Goal: Task Accomplishment & Management: Complete application form

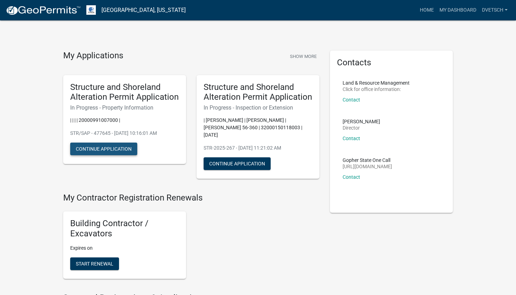
click at [120, 148] on button "Continue Application" at bounding box center [103, 148] width 67 height 13
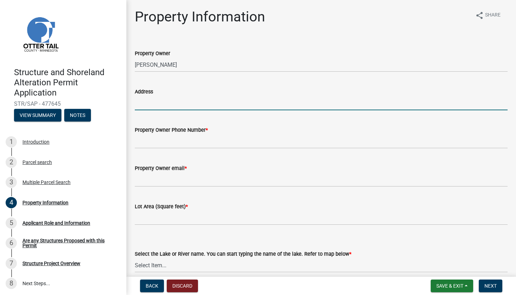
click at [180, 99] on input "Address" at bounding box center [321, 103] width 373 height 14
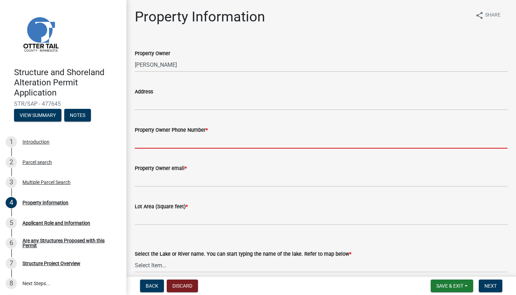
click at [198, 142] on input "Property Owner Phone Number *" at bounding box center [321, 141] width 373 height 14
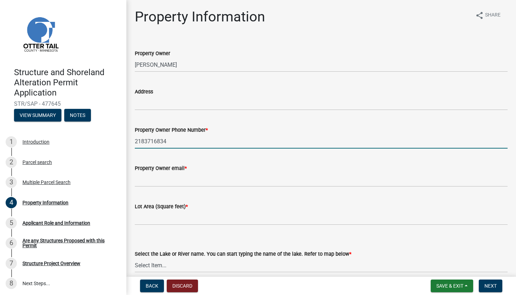
type input "2183716834"
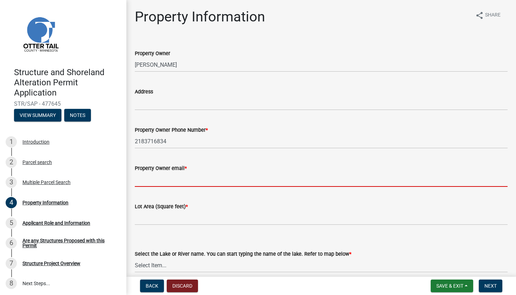
click at [179, 175] on input "Property Owner email *" at bounding box center [321, 179] width 373 height 14
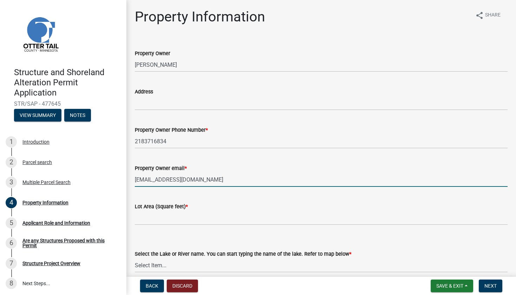
type input "[EMAIL_ADDRESS][DOMAIN_NAME]"
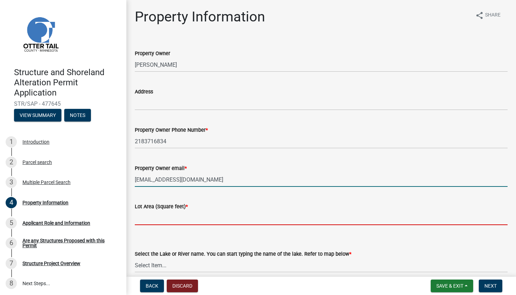
click at [208, 220] on input "text" at bounding box center [321, 217] width 373 height 14
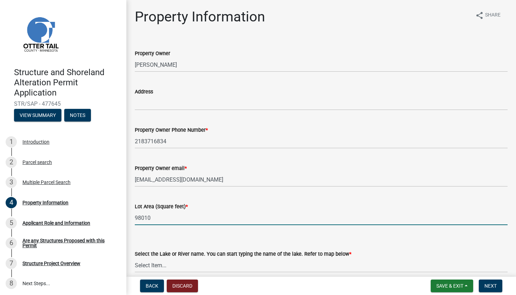
type input "98010"
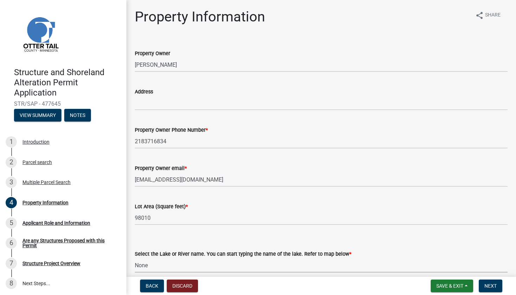
select select "679accf3-3c3f-4c17-89be-d7005bde4cfb"
click at [367, 207] on div "Lot Area (Square feet) *" at bounding box center [321, 206] width 373 height 8
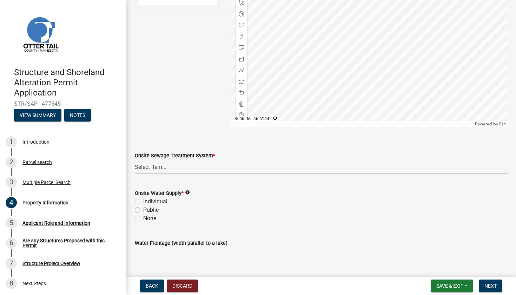
scroll to position [420, 0]
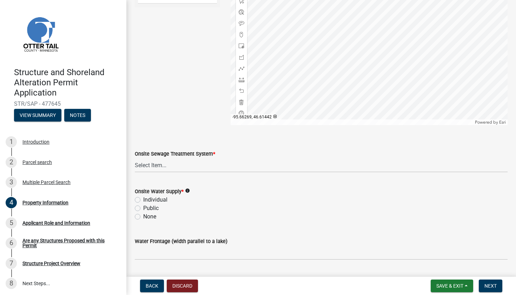
click at [143, 199] on label "Individual" at bounding box center [155, 199] width 24 height 8
click at [143, 199] on input "Individual" at bounding box center [145, 197] width 5 height 5
radio input "true"
select select "bc365043-463f-4dd2-a146-228392936da3"
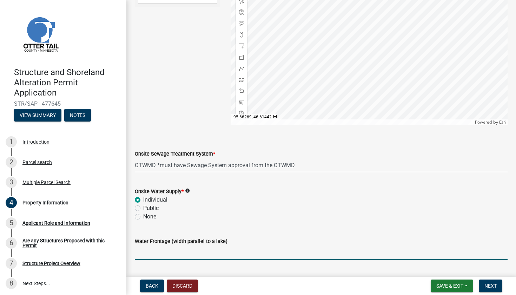
click at [170, 250] on input "Water Frontage (width parallel to a lake)" at bounding box center [321, 252] width 373 height 14
type input "none"
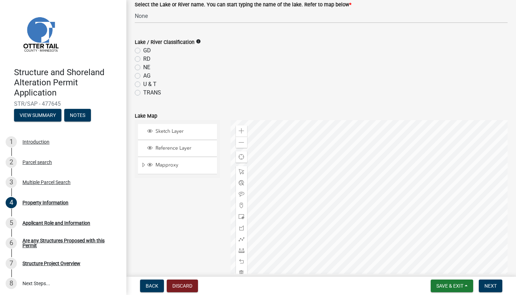
scroll to position [245, 0]
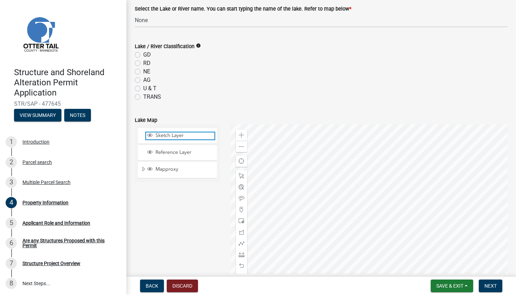
click at [187, 138] on span "Sketch Layer" at bounding box center [184, 135] width 61 height 6
click at [152, 135] on span "Layer List" at bounding box center [150, 135] width 6 height 6
click at [495, 286] on span "Next" at bounding box center [490, 286] width 12 height 6
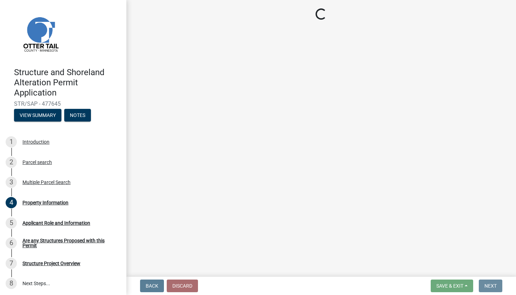
scroll to position [0, 0]
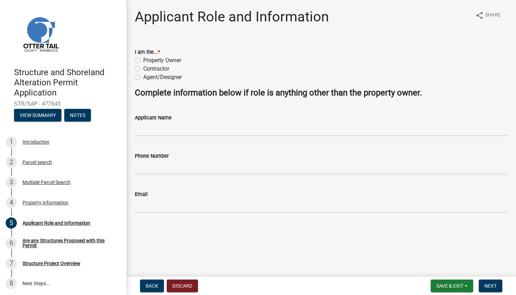
click at [143, 61] on label "Property Owner" at bounding box center [162, 60] width 38 height 8
click at [143, 61] on input "Property Owner" at bounding box center [145, 58] width 5 height 5
radio input "true"
click at [175, 131] on input "Applicant Name" at bounding box center [321, 129] width 373 height 14
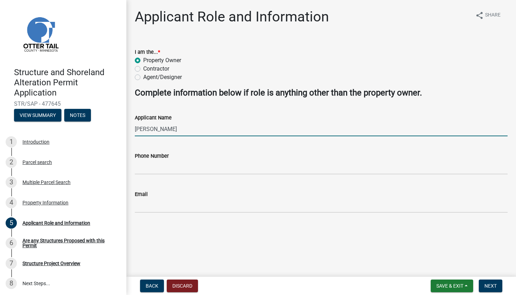
type input "[PERSON_NAME]"
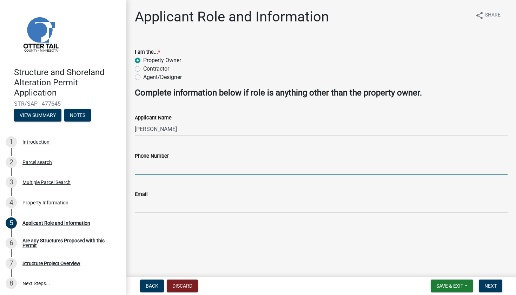
click at [150, 164] on input "Phone Number" at bounding box center [321, 167] width 373 height 14
type input "2183716834"
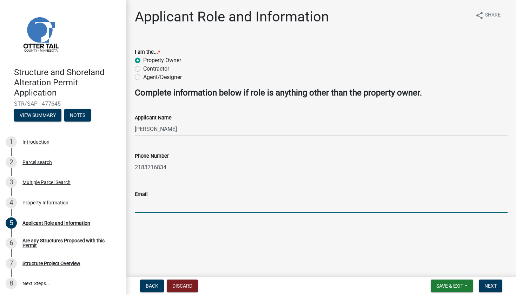
click at [150, 206] on input "Email" at bounding box center [321, 205] width 373 height 14
type input "[EMAIL_ADDRESS][DOMAIN_NAME]"
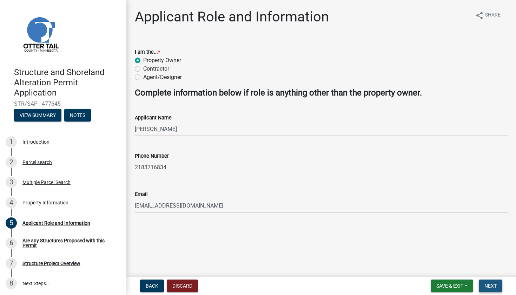
click at [492, 288] on span "Next" at bounding box center [490, 286] width 12 height 6
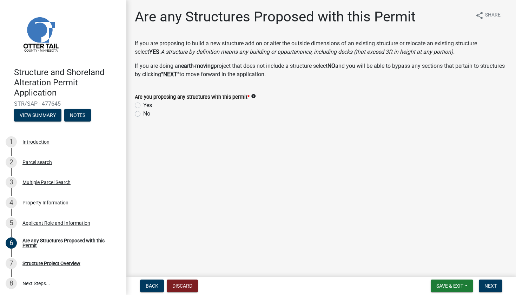
click at [134, 105] on div "Are you proposing any structures with this permit * info Yes No" at bounding box center [320, 101] width 383 height 34
click at [143, 106] on label "Yes" at bounding box center [147, 105] width 9 height 8
click at [143, 106] on input "Yes" at bounding box center [145, 103] width 5 height 5
radio input "true"
click at [488, 287] on span "Next" at bounding box center [490, 286] width 12 height 6
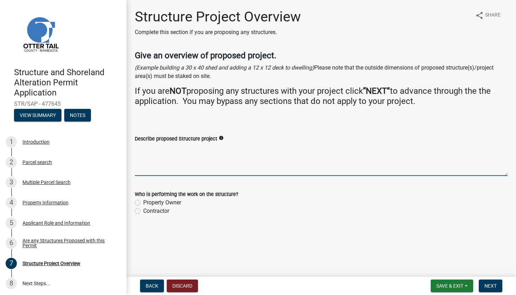
click at [222, 166] on textarea "Describe proposed Structure project" at bounding box center [321, 159] width 373 height 33
click at [143, 201] on label "Property Owner" at bounding box center [162, 202] width 38 height 8
click at [143, 201] on input "Property Owner" at bounding box center [145, 200] width 5 height 5
radio input "true"
click at [186, 162] on textarea "Describe proposed Structure project" at bounding box center [321, 159] width 373 height 33
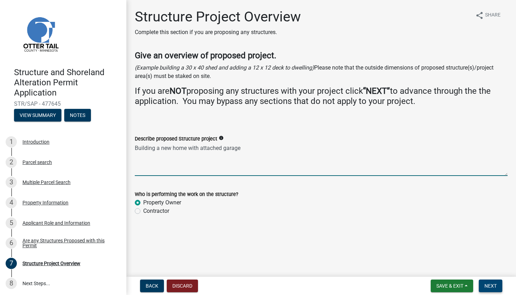
type textarea "Building a new home with attached garage"
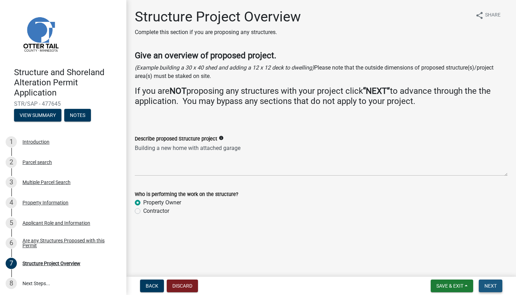
click at [496, 288] on span "Next" at bounding box center [490, 286] width 12 height 6
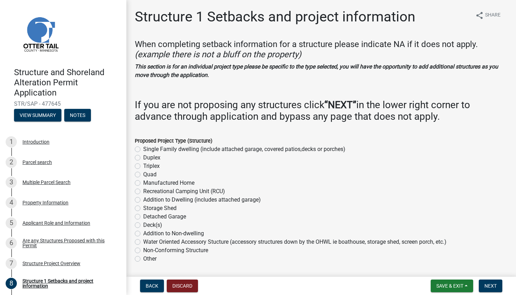
click at [140, 148] on div "Single Family dwelling (include attached garage, covered patios,decks or porche…" at bounding box center [321, 149] width 373 height 8
click at [143, 148] on label "Single Family dwelling (include attached garage, covered patios,decks or porche…" at bounding box center [244, 149] width 202 height 8
click at [143, 148] on input "Single Family dwelling (include attached garage, covered patios,decks or porche…" at bounding box center [145, 147] width 5 height 5
radio input "true"
click at [390, 266] on wm-data-entity-input "Proposed Project Type (Structure) Single Family dwelling (include attached gara…" at bounding box center [321, 198] width 373 height 141
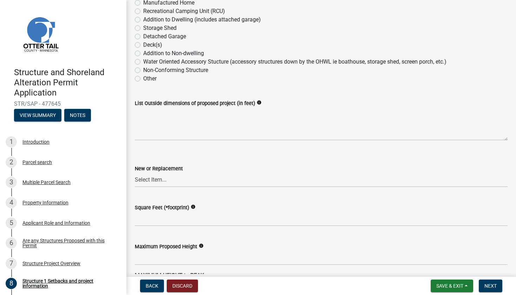
scroll to position [182, 0]
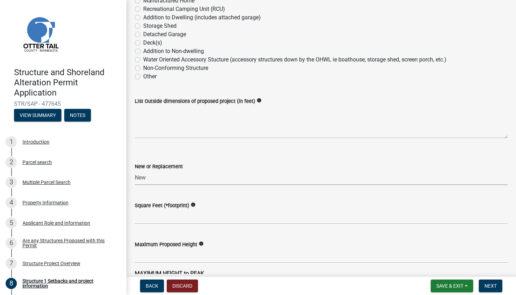
select select "c185e313-3403-4239-bd61-bb563c58a77a"
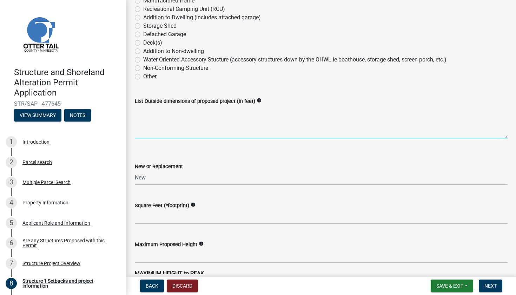
click at [182, 130] on textarea "List Outside dimensions of proposed project (in feet)" at bounding box center [321, 121] width 373 height 33
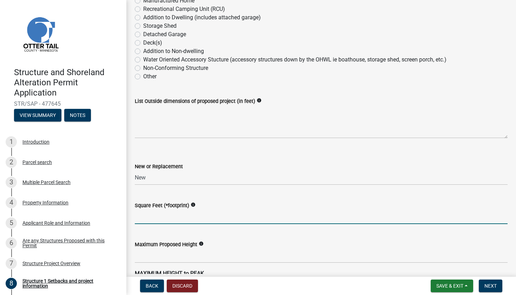
click at [156, 213] on input "text" at bounding box center [321, 216] width 373 height 14
type input "2306"
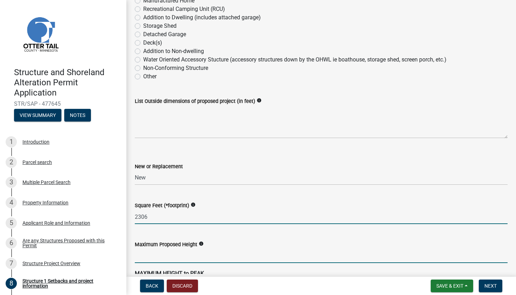
click at [165, 256] on input "text" at bounding box center [321, 255] width 373 height 14
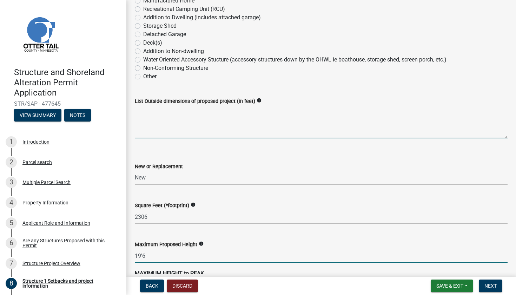
type input "196"
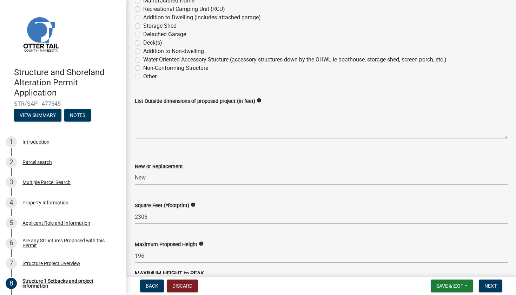
click at [177, 111] on textarea "List Outside dimensions of proposed project (in feet)" at bounding box center [321, 121] width 373 height 33
type textarea "58x66"
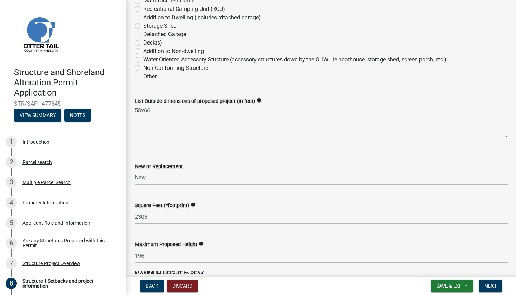
click at [266, 225] on wm-data-entity-input "Square Feet (*footprint) info 2306" at bounding box center [321, 210] width 373 height 39
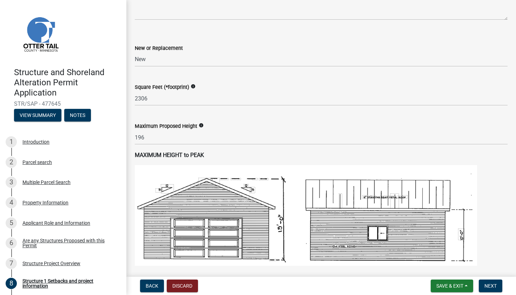
scroll to position [297, 0]
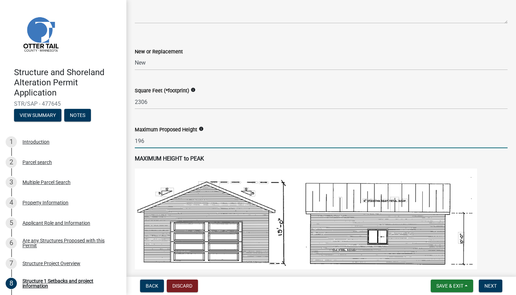
click at [154, 144] on input "196" at bounding box center [321, 141] width 373 height 14
click at [203, 127] on icon "info" at bounding box center [201, 128] width 5 height 5
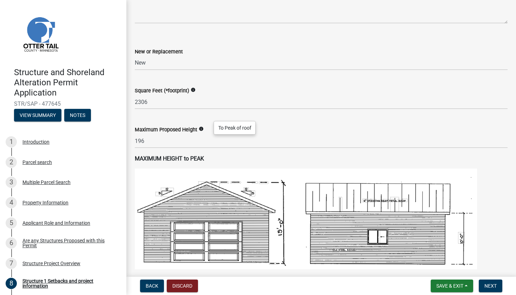
click at [203, 127] on icon "info" at bounding box center [201, 128] width 5 height 5
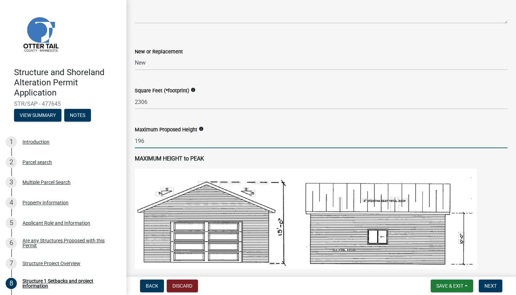
click at [159, 140] on input "196" at bounding box center [321, 141] width 373 height 14
click at [160, 177] on img at bounding box center [306, 218] width 342 height 101
click at [168, 138] on input "196" at bounding box center [321, 141] width 373 height 14
type input "1"
click at [168, 177] on img at bounding box center [306, 218] width 342 height 101
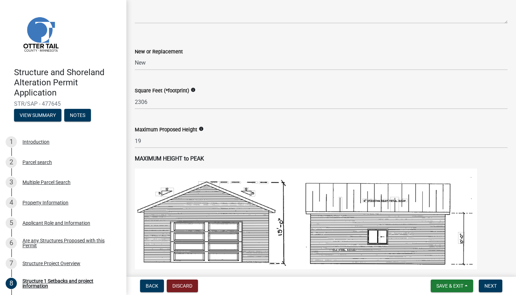
click at [203, 128] on icon "info" at bounding box center [201, 128] width 5 height 5
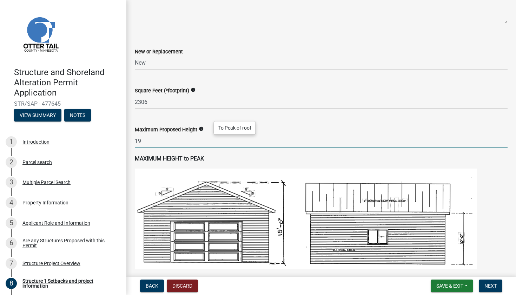
click at [150, 142] on input "19" at bounding box center [321, 141] width 373 height 14
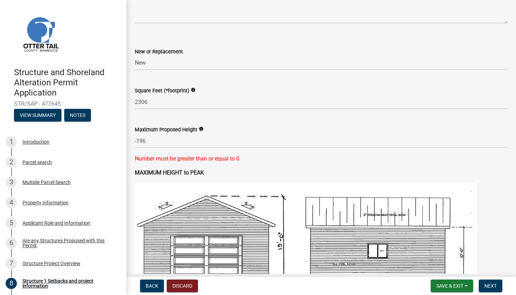
click at [192, 158] on wm-data-entity-input-list "When completing setback information for a structure please indicate NA if it do…" at bounding box center [321, 278] width 373 height 1070
click at [161, 139] on input "-196" at bounding box center [321, 141] width 373 height 14
type input "-"
type input "19"
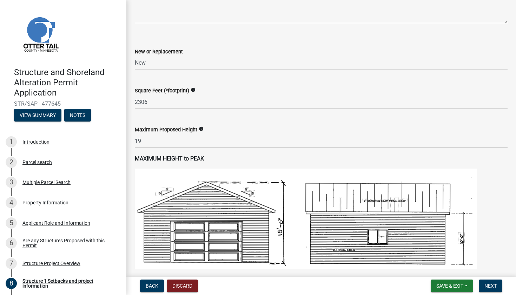
click at [148, 194] on img at bounding box center [306, 218] width 342 height 101
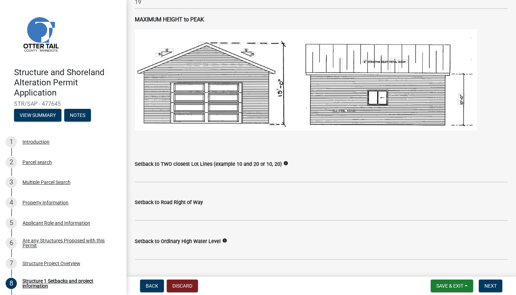
scroll to position [437, 0]
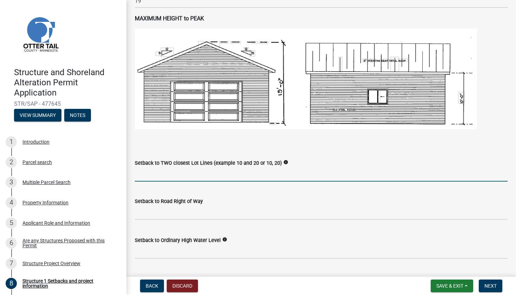
click at [205, 172] on input "Setback to TWO closest Lot Lines (example 10 and 20 or 10, 20)" at bounding box center [321, 174] width 373 height 14
type input "30"
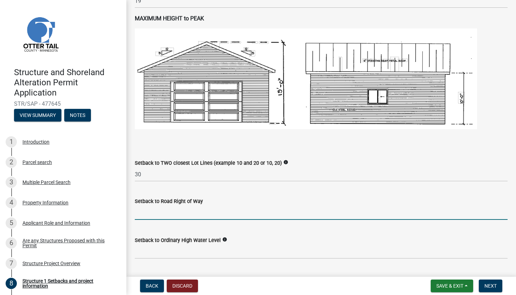
click at [205, 211] on input "text" at bounding box center [321, 212] width 373 height 14
type input "7"
type input "55"
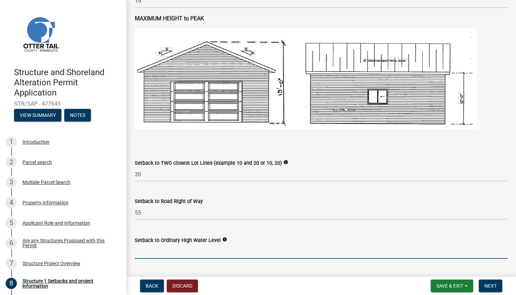
click at [207, 252] on input "text" at bounding box center [321, 251] width 373 height 14
type input "0"
click at [233, 273] on div "Setback to Septic Tank" at bounding box center [321, 281] width 373 height 33
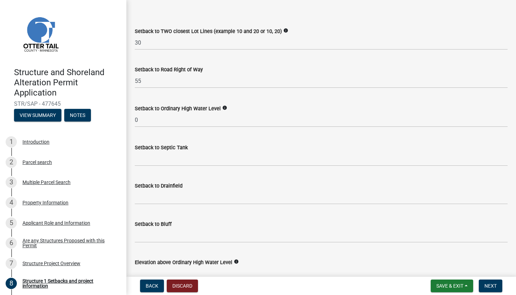
scroll to position [592, 0]
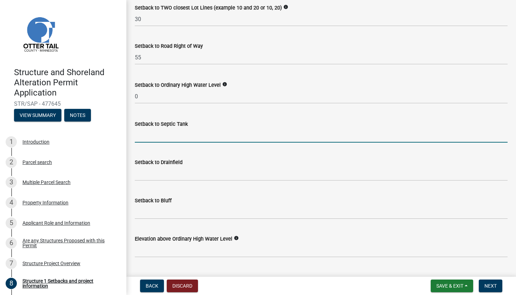
click at [179, 136] on input "Setback to Septic Tank" at bounding box center [321, 135] width 373 height 14
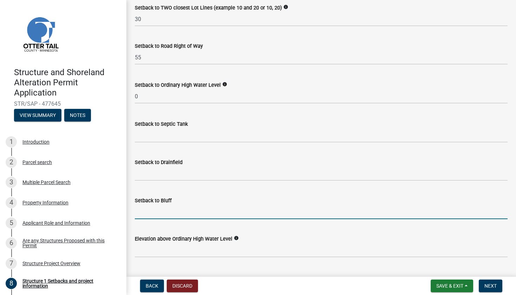
click at [180, 206] on input "Setback to Bluff" at bounding box center [321, 211] width 373 height 14
type input "no bluff"
click at [164, 134] on input "Setback to Septic Tank" at bounding box center [321, 135] width 373 height 14
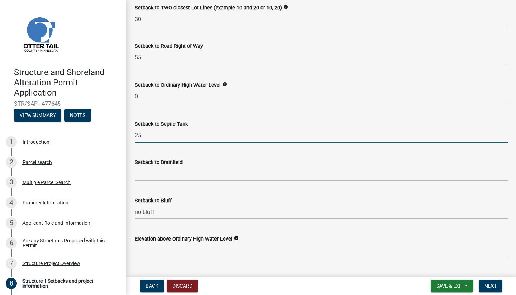
type input "25"
click at [177, 174] on input "Setback to Drainfield" at bounding box center [321, 173] width 373 height 14
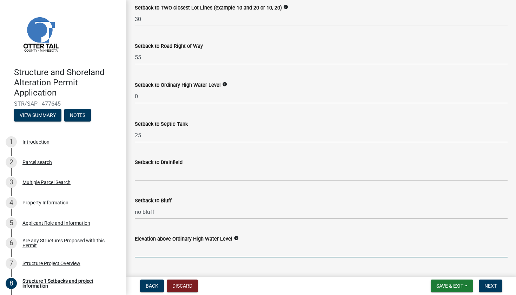
click at [214, 246] on input "text" at bounding box center [321, 250] width 373 height 14
click at [277, 245] on input "text" at bounding box center [321, 250] width 373 height 14
click at [347, 263] on div "Total Number of Bedrooms (existing and any new proposed)" at bounding box center [321, 279] width 373 height 33
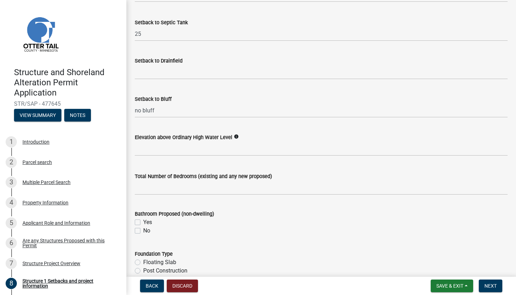
scroll to position [694, 0]
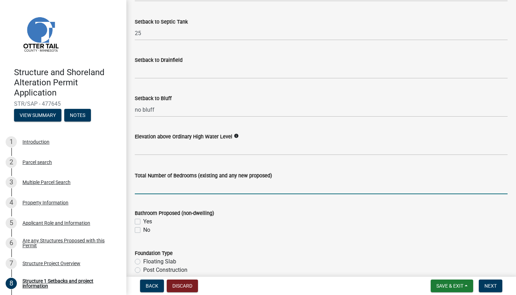
click at [187, 185] on input "text" at bounding box center [321, 187] width 373 height 14
type input "3"
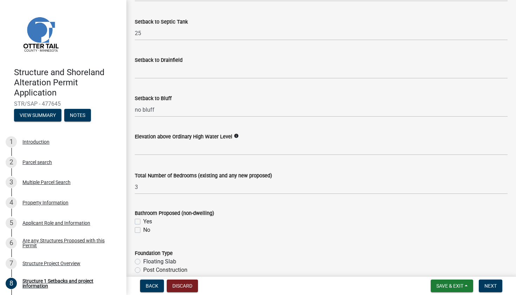
click at [143, 220] on label "Yes" at bounding box center [147, 221] width 9 height 8
click at [143, 220] on input "Yes" at bounding box center [145, 219] width 5 height 5
checkbox input "true"
checkbox input "false"
click at [143, 259] on label "Floating Slab" at bounding box center [159, 261] width 33 height 8
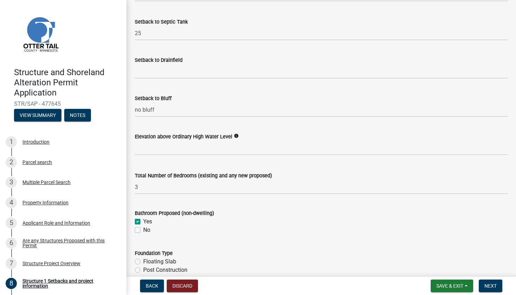
click at [143, 259] on input "Floating Slab" at bounding box center [145, 259] width 5 height 5
radio input "true"
click at [235, 235] on wm-data-entity-input "Bathroom Proposed (non-dwelling) Yes No" at bounding box center [321, 220] width 373 height 40
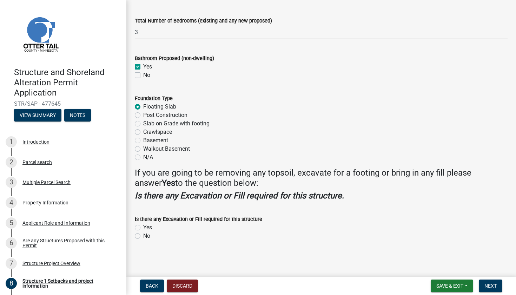
scroll to position [847, 0]
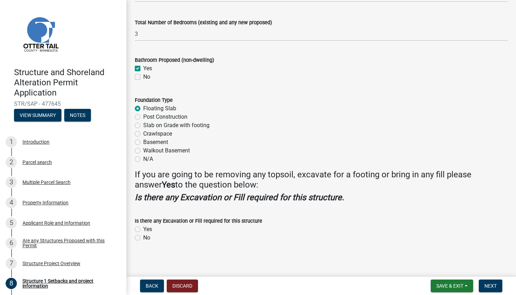
click at [143, 227] on label "Yes" at bounding box center [147, 229] width 9 height 8
click at [143, 227] on input "Yes" at bounding box center [145, 227] width 5 height 5
radio input "true"
click at [491, 286] on span "Next" at bounding box center [490, 286] width 12 height 6
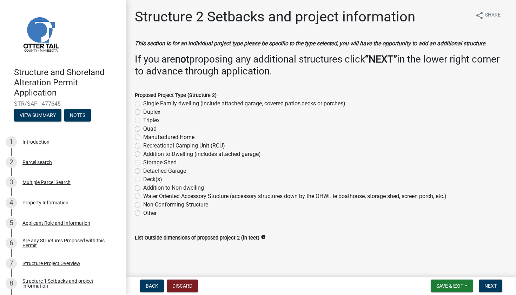
click at [143, 108] on label "Single Family dwelling (include attached garage, covered patios,decks or porche…" at bounding box center [244, 103] width 202 height 8
click at [143, 104] on input "Single Family dwelling (include attached garage, covered patios,decks or porche…" at bounding box center [145, 101] width 5 height 5
radio input "true"
click at [143, 183] on label "Deck(s)" at bounding box center [152, 179] width 19 height 8
click at [143, 180] on input "Deck(s)" at bounding box center [145, 177] width 5 height 5
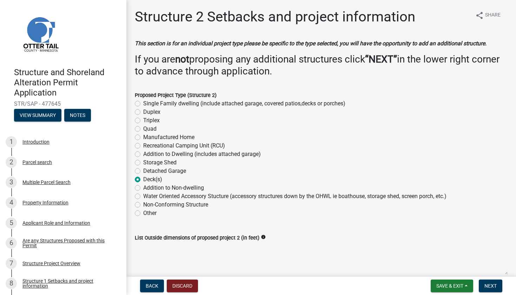
radio input "true"
click at [143, 108] on label "Single Family dwelling (include attached garage, covered patios,decks or porche…" at bounding box center [244, 103] width 202 height 8
click at [143, 104] on input "Single Family dwelling (include attached garage, covered patios,decks or porche…" at bounding box center [145, 101] width 5 height 5
radio input "true"
click at [378, 255] on textarea "List Outside dimensions of proposed project 2 (in feet)" at bounding box center [321, 258] width 373 height 33
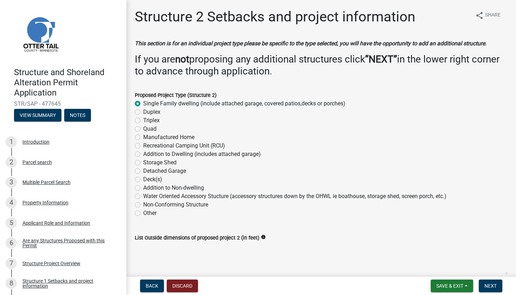
click at [342, 240] on div "List Outside dimensions of proposed project 2 (in feet) info" at bounding box center [321, 248] width 373 height 51
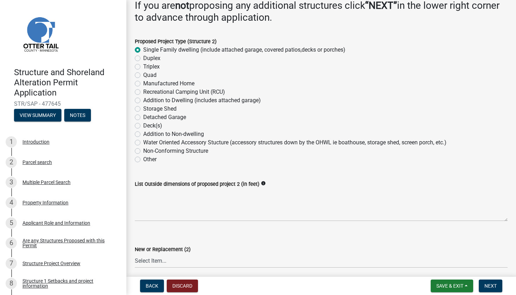
scroll to position [57, 0]
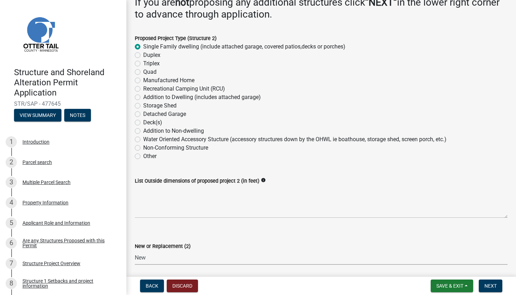
select select "c185e313-3403-4239-bd61-bb563c58a77a"
click at [163, 218] on textarea "List Outside dimensions of proposed project 2 (in feet)" at bounding box center [321, 201] width 373 height 33
click at [283, 250] on div "New or Replacement (2)" at bounding box center [321, 246] width 373 height 8
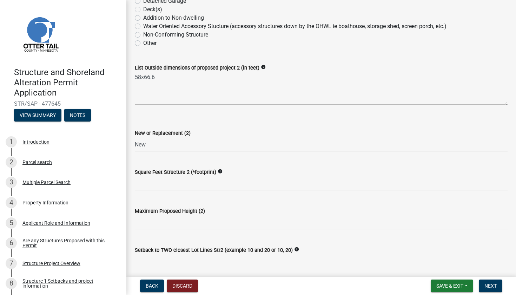
scroll to position [171, 0]
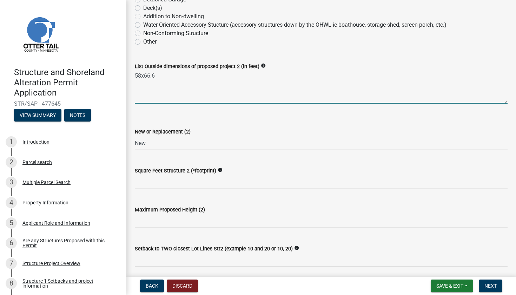
click at [167, 87] on textarea "58x66.6" at bounding box center [321, 87] width 373 height 33
type textarea "5"
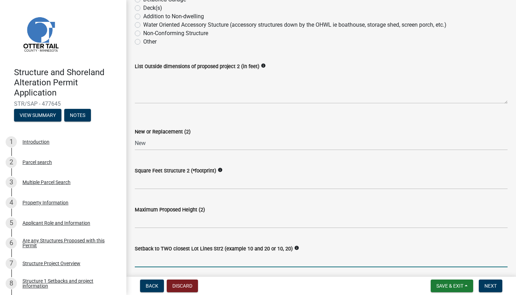
click at [359, 262] on input "Setback to TWO closest Lot Lines Str2 (example 10 and 20 or 10, 20)" at bounding box center [321, 260] width 373 height 14
click at [350, 253] on div "Setback to TWO closest Lot Lines Str2 (example 10 and 20 or 10, 20) info" at bounding box center [321, 248] width 373 height 8
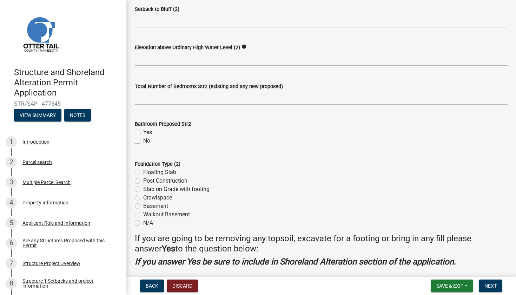
scroll to position [676, 0]
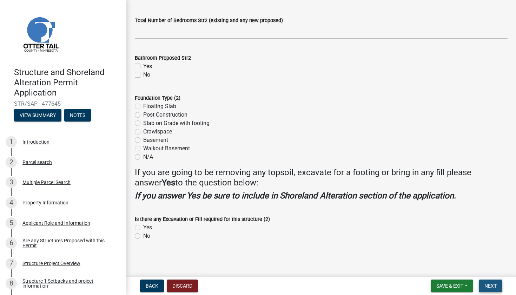
click at [484, 284] on span "Next" at bounding box center [490, 286] width 12 height 6
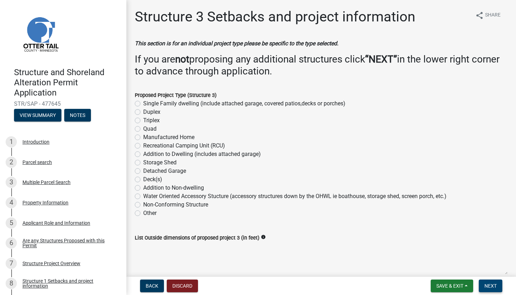
click at [498, 284] on button "Next" at bounding box center [490, 285] width 24 height 13
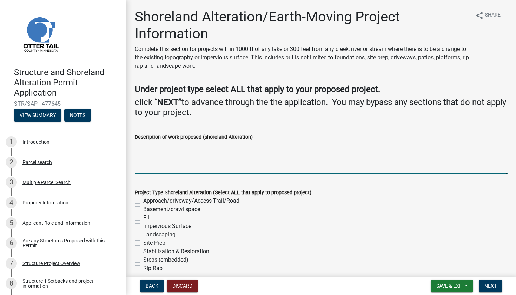
click at [248, 164] on textarea "Description of work proposed (shoreland Alteration)" at bounding box center [321, 157] width 373 height 33
type textarea "none"
click at [282, 215] on div "Fill" at bounding box center [321, 217] width 373 height 8
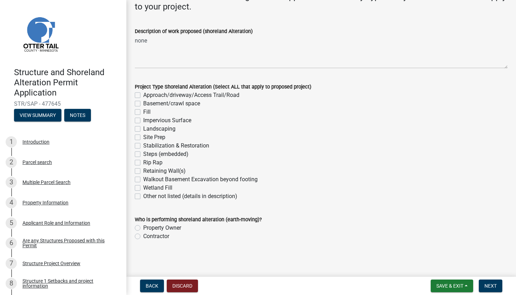
scroll to position [105, 0]
click at [495, 288] on span "Next" at bounding box center [490, 286] width 12 height 6
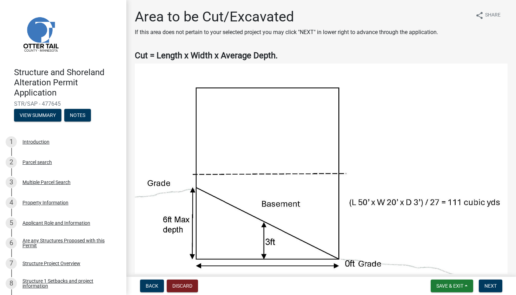
click at [434, 150] on img at bounding box center [321, 182] width 373 height 239
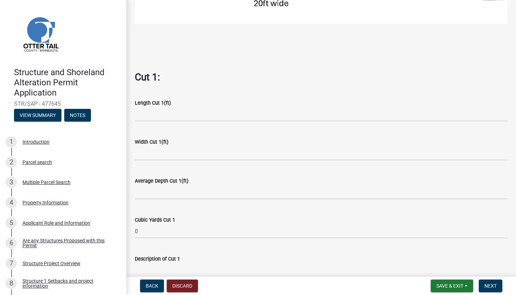
scroll to position [301, 0]
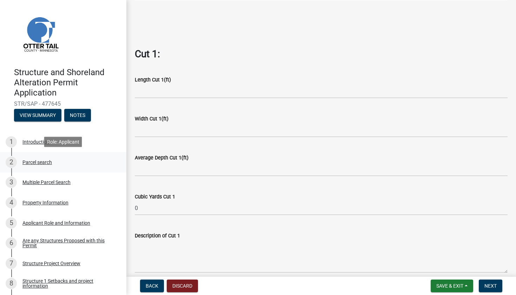
click at [114, 162] on div "2 Parcel search" at bounding box center [60, 161] width 109 height 11
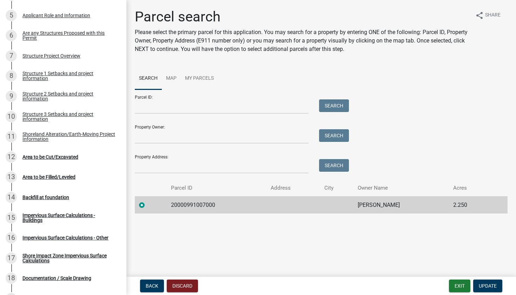
scroll to position [248, 0]
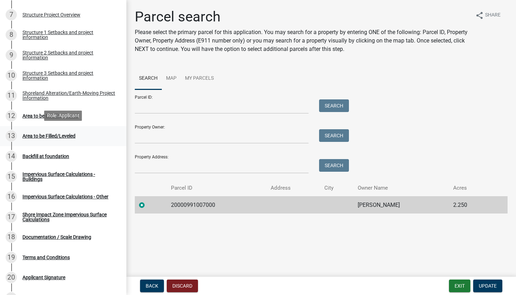
click at [43, 137] on div "Area to be Filled/Leveled" at bounding box center [48, 135] width 53 height 5
click at [45, 135] on div "Area to be Filled/Leveled" at bounding box center [48, 135] width 53 height 5
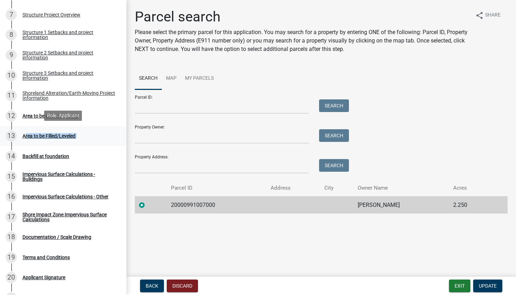
click at [45, 135] on div "Area to be Filled/Leveled" at bounding box center [48, 135] width 53 height 5
click at [374, 206] on td "[PERSON_NAME]" at bounding box center [401, 204] width 96 height 17
click at [457, 204] on td "2.250" at bounding box center [470, 204] width 42 height 17
click at [490, 285] on span "Update" at bounding box center [487, 286] width 18 height 6
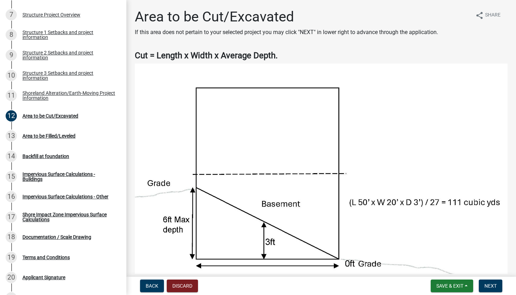
click at [456, 253] on img at bounding box center [321, 182] width 373 height 239
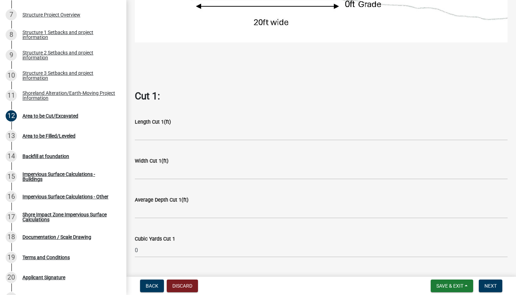
scroll to position [273, 0]
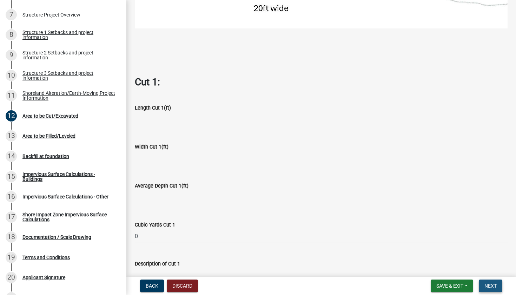
click at [491, 282] on button "Next" at bounding box center [490, 285] width 24 height 13
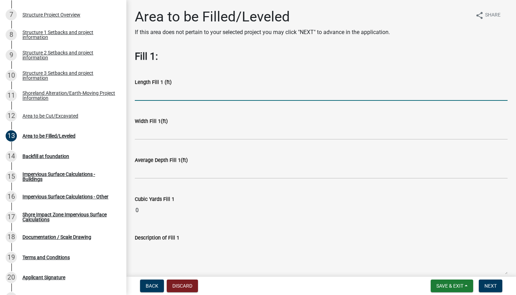
click at [233, 96] on input "text" at bounding box center [321, 93] width 373 height 14
type input "56"
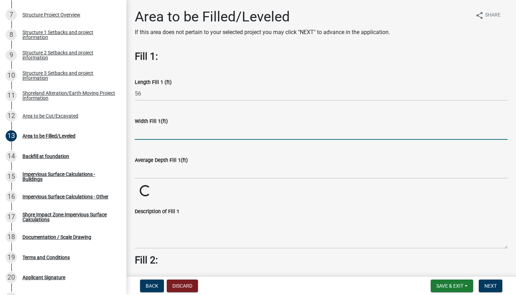
click at [200, 128] on input "text" at bounding box center [321, 132] width 373 height 14
type input "66"
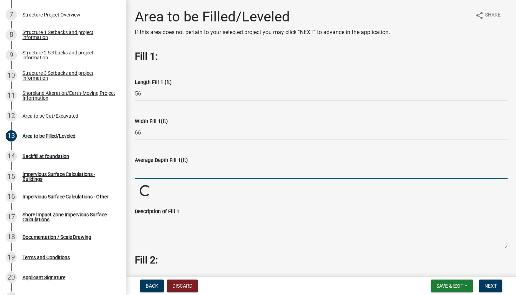
click at [170, 173] on input "text" at bounding box center [321, 171] width 373 height 14
type input "1"
type input "2"
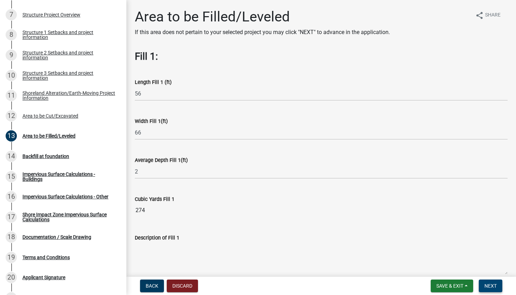
click at [496, 285] on span "Next" at bounding box center [490, 286] width 12 height 6
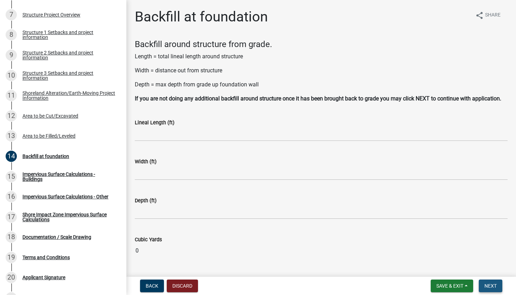
click at [496, 285] on span "Next" at bounding box center [490, 286] width 12 height 6
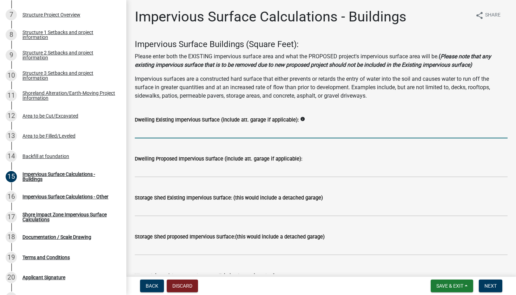
click at [280, 138] on input "text" at bounding box center [321, 131] width 373 height 14
click at [157, 138] on input "2306" at bounding box center [321, 131] width 373 height 14
type input "2"
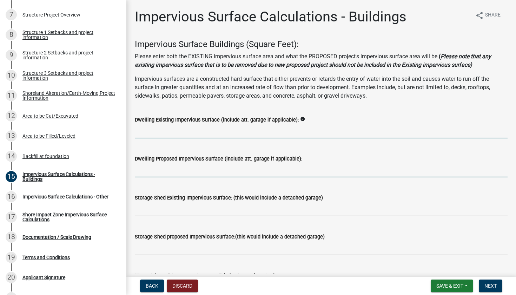
click at [155, 177] on input "text" at bounding box center [321, 170] width 373 height 14
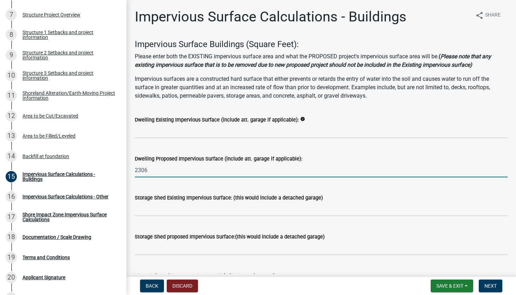
type input "2306"
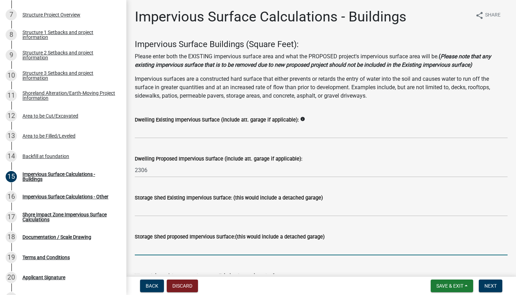
click at [353, 254] on input "text" at bounding box center [321, 248] width 373 height 14
click at [367, 261] on wm-data-entity-input "Storage Shed proposed Impervious Surface:(this would include a detached garage)" at bounding box center [321, 241] width 373 height 39
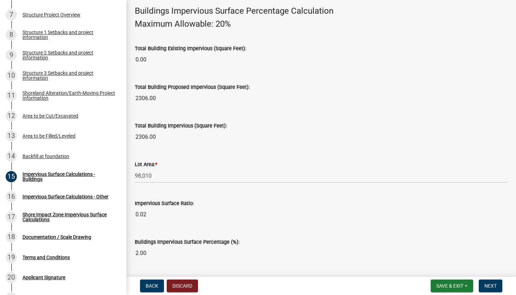
scroll to position [493, 0]
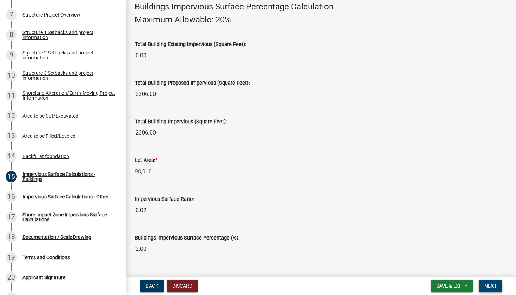
click at [492, 289] on button "Next" at bounding box center [490, 285] width 24 height 13
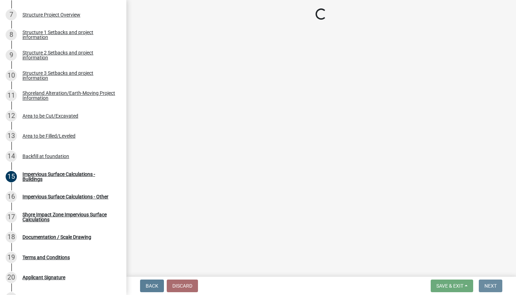
scroll to position [0, 0]
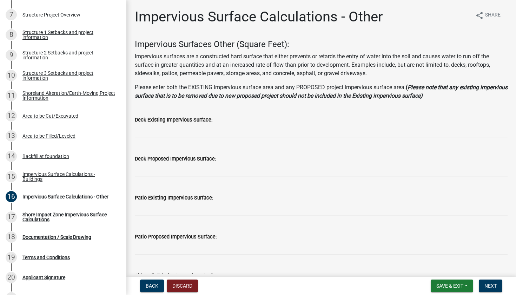
click at [242, 224] on div "Patio Proposed Impervious Surface:" at bounding box center [321, 238] width 373 height 33
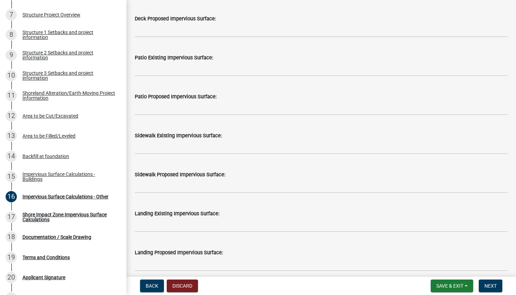
scroll to position [146, 0]
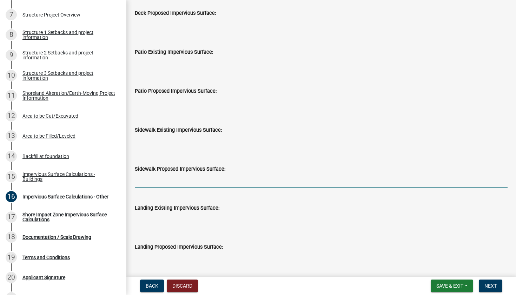
click at [176, 178] on input "text" at bounding box center [321, 180] width 373 height 14
type input "108"
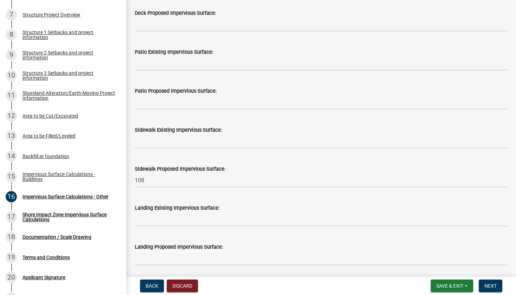
click at [239, 247] on div "Landing Proposed Impervious Surface:" at bounding box center [321, 246] width 373 height 8
click at [245, 253] on input "text" at bounding box center [321, 258] width 373 height 14
click at [253, 268] on wm-data-entity-input "Landing Proposed Impervious Surface:" at bounding box center [321, 252] width 373 height 39
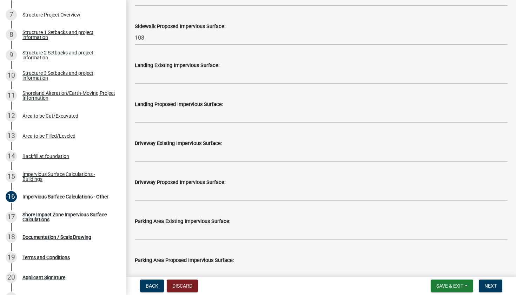
scroll to position [295, 0]
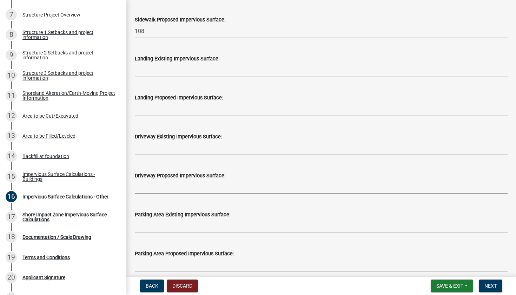
click at [196, 186] on input "text" at bounding box center [321, 187] width 373 height 14
click at [182, 265] on input "text" at bounding box center [321, 264] width 373 height 14
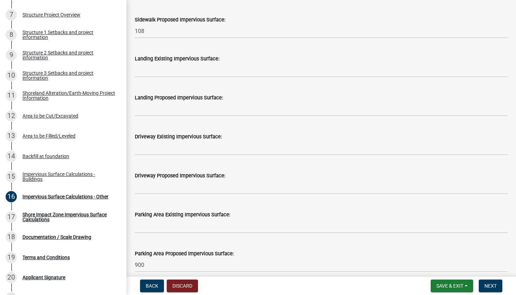
click at [213, 275] on div "Structure and Shoreland Alteration Permit Application STR/SAP - 477645 View Sum…" at bounding box center [258, 147] width 516 height 295
click at [147, 267] on input "900" at bounding box center [321, 264] width 373 height 14
click at [167, 267] on input "900sqft" at bounding box center [321, 264] width 373 height 14
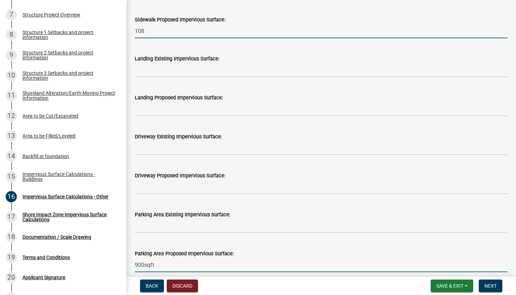
type input "900"
click at [149, 34] on input "108" at bounding box center [321, 31] width 373 height 14
type input "108"
click at [239, 264] on input "900" at bounding box center [321, 264] width 373 height 14
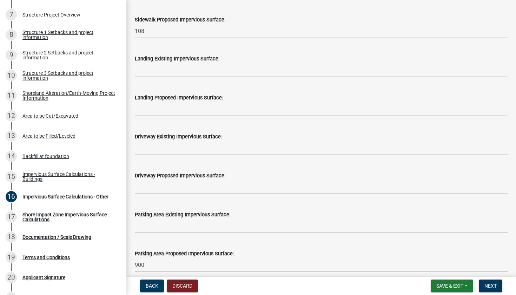
click at [251, 275] on div "Structure and Shoreland Alteration Permit Application STR/SAP - 477645 View Sum…" at bounding box center [258, 147] width 516 height 295
click at [264, 272] on wm-data-entity-input "Parking Area Proposed Impervious Surface: 900" at bounding box center [321, 258] width 373 height 39
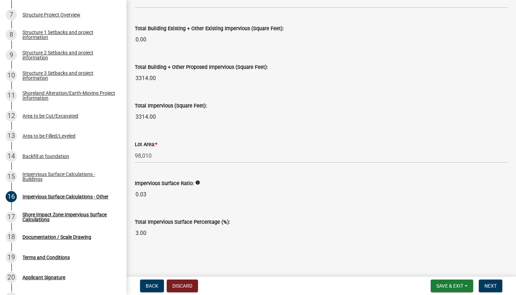
scroll to position [792, 0]
click at [496, 282] on button "Next" at bounding box center [490, 285] width 24 height 13
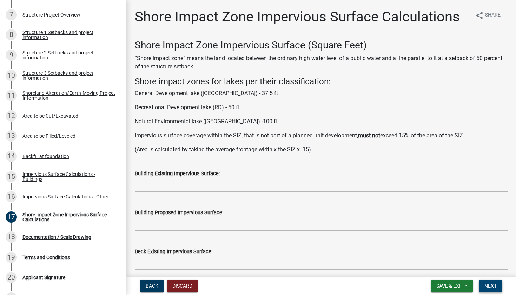
click at [491, 282] on button "Next" at bounding box center [490, 285] width 24 height 13
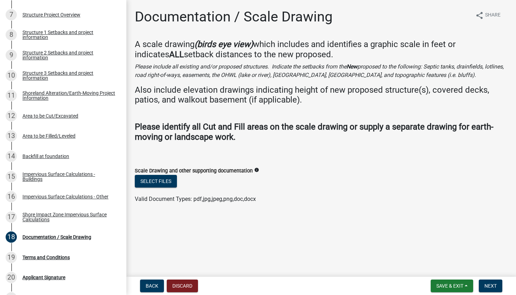
drag, startPoint x: 297, startPoint y: 248, endPoint x: 210, endPoint y: 211, distance: 94.0
click at [210, 211] on main "Documentation / Scale Drawing share Share A scale drawing (birds eye view) whic…" at bounding box center [320, 137] width 389 height 274
click at [163, 176] on button "Select files" at bounding box center [156, 181] width 42 height 13
click at [146, 176] on button "Select files" at bounding box center [156, 181] width 42 height 13
click at [259, 168] on icon "info" at bounding box center [256, 169] width 5 height 5
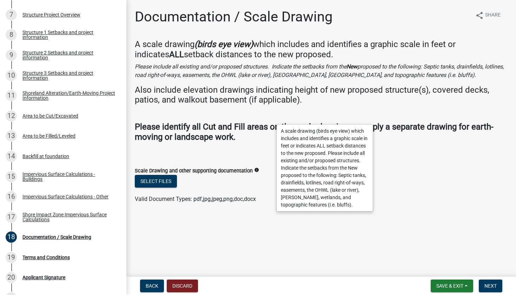
click at [255, 235] on main "Documentation / Scale Drawing share Share A scale drawing (birds eye view) whic…" at bounding box center [320, 137] width 389 height 274
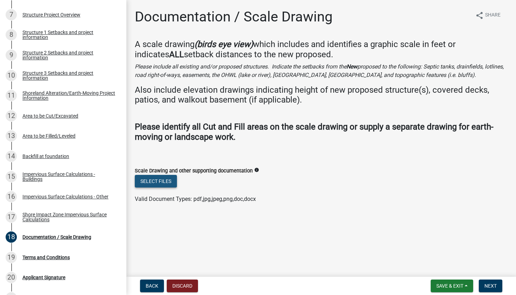
click at [170, 182] on button "Select files" at bounding box center [156, 181] width 42 height 13
click at [163, 179] on button "Select files" at bounding box center [156, 181] width 42 height 13
click at [49, 257] on div "Terms and Conditions" at bounding box center [45, 257] width 47 height 5
click at [490, 283] on span "Next" at bounding box center [490, 286] width 12 height 6
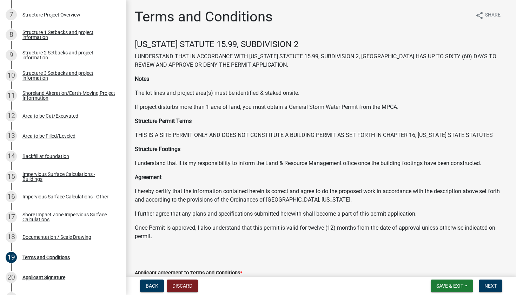
click at [366, 254] on wm-data-entity-input "[US_STATE] STATUTE 15.99, SUBDIVISION 2 I UNDERSTAND THAT IN ACCORDANCE WITH [U…" at bounding box center [321, 149] width 373 height 221
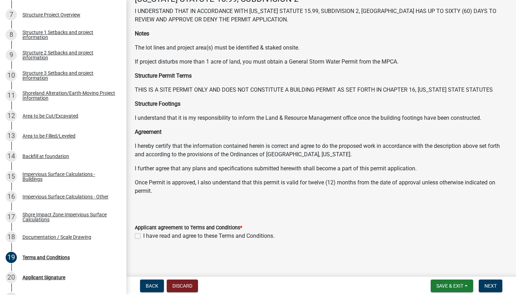
scroll to position [45, 0]
click at [143, 234] on label "I have read and agree to these Terms and Conditions." at bounding box center [208, 236] width 131 height 8
click at [143, 234] on input "I have read and agree to these Terms and Conditions." at bounding box center [145, 234] width 5 height 5
checkbox input "true"
click at [489, 286] on span "Next" at bounding box center [490, 286] width 12 height 6
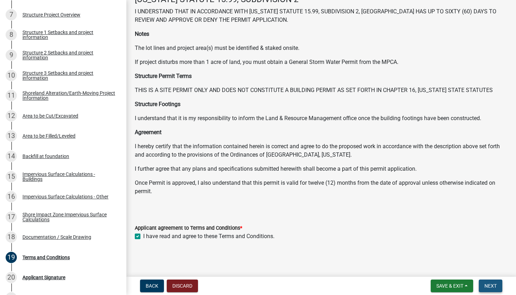
scroll to position [0, 0]
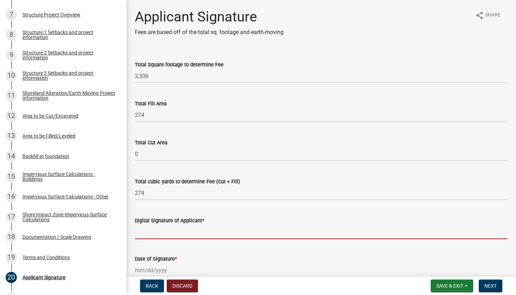
click at [212, 228] on input "Digital Signature of Applicant *" at bounding box center [321, 231] width 373 height 14
type input "r"
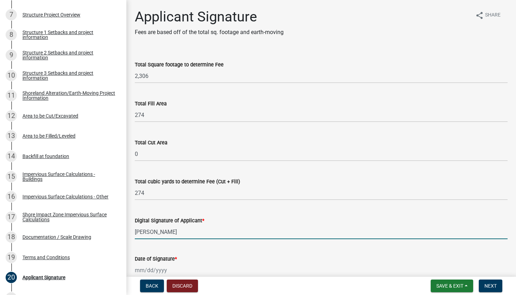
type input "[PERSON_NAME]"
click at [175, 268] on div at bounding box center [167, 270] width 64 height 14
select select "9"
select select "2025"
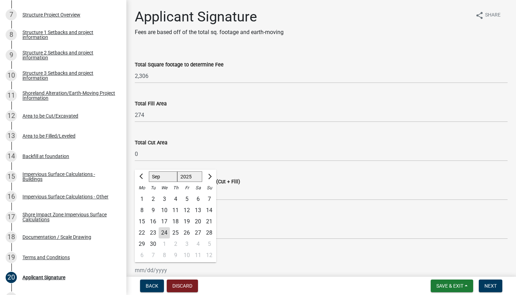
click at [163, 233] on div "24" at bounding box center [164, 232] width 11 height 11
type input "[DATE]"
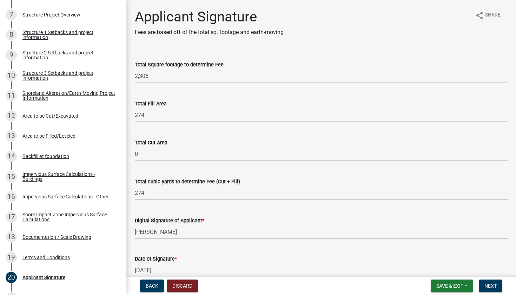
click at [318, 266] on div "[DATE]" at bounding box center [321, 270] width 373 height 14
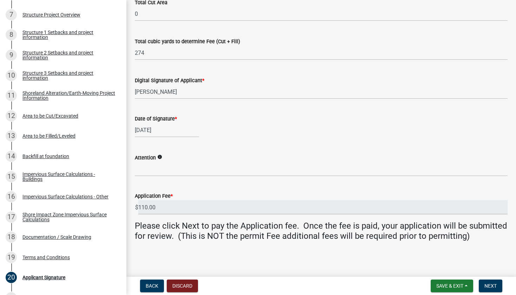
scroll to position [140, 0]
click at [203, 167] on input "Attention" at bounding box center [321, 169] width 373 height 14
drag, startPoint x: 203, startPoint y: 167, endPoint x: 182, endPoint y: 166, distance: 20.7
click at [182, 166] on input "[PERSON_NAME]" at bounding box center [321, 169] width 373 height 14
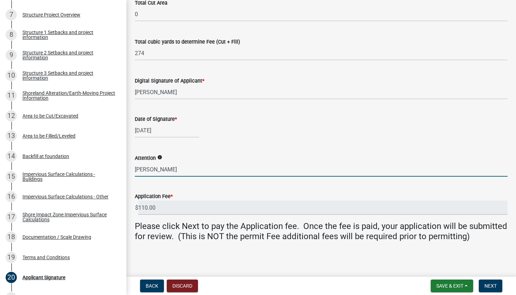
type input "[PERSON_NAME]"
click at [211, 199] on div "Application Fee *" at bounding box center [321, 196] width 373 height 8
click at [429, 257] on main "Applicant Signature Fees are based off of the total sq. footage and earth-movin…" at bounding box center [320, 137] width 389 height 274
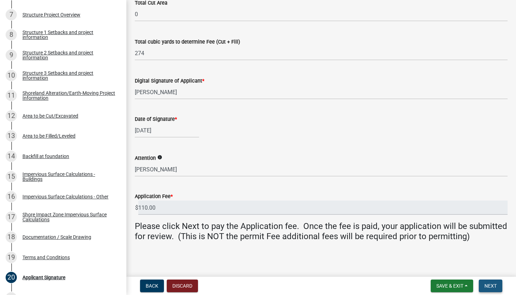
click at [491, 280] on button "Next" at bounding box center [490, 285] width 24 height 13
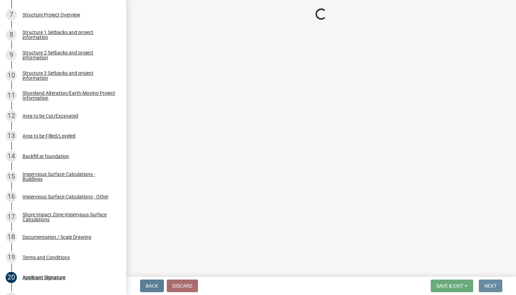
scroll to position [0, 0]
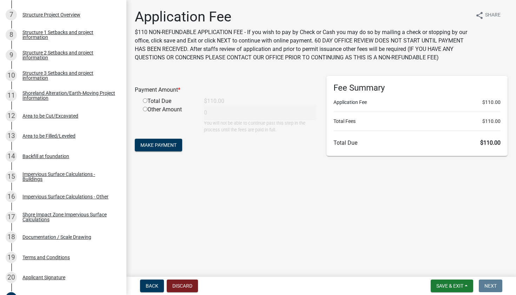
click at [146, 101] on input "radio" at bounding box center [145, 100] width 5 height 5
radio input "true"
type input "110"
click at [167, 144] on span "Make Payment" at bounding box center [158, 145] width 36 height 6
